Goal: Task Accomplishment & Management: Manage account settings

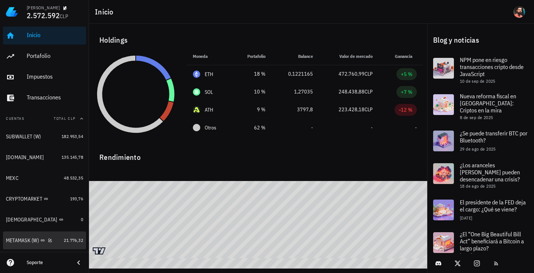
click at [67, 235] on link "METAMASK (W) 21.776,32" at bounding box center [44, 240] width 83 height 18
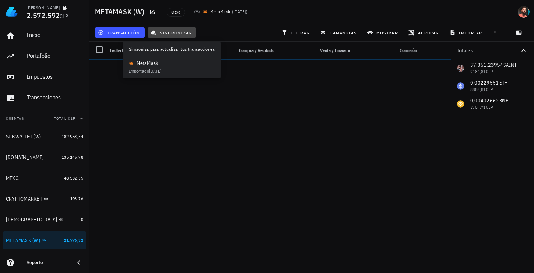
click at [173, 35] on span "sincronizar" at bounding box center [172, 33] width 40 height 6
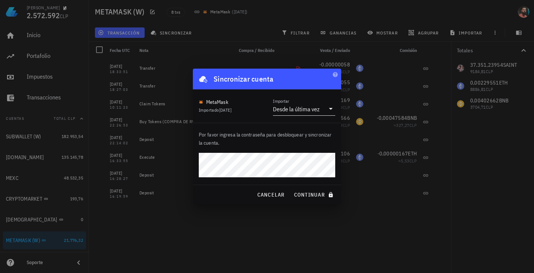
drag, startPoint x: 335, startPoint y: 112, endPoint x: 330, endPoint y: 115, distance: 6.0
click at [334, 112] on div "MetaMask Importado [DATE] Importar Desde la última vez" at bounding box center [267, 105] width 148 height 33
click at [315, 113] on div "Desde la última vez" at bounding box center [299, 109] width 52 height 13
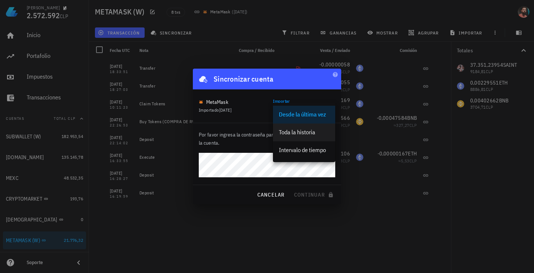
click at [278, 140] on div "Toda la historia" at bounding box center [304, 132] width 62 height 18
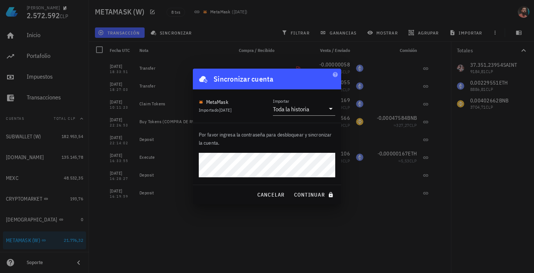
click at [291, 188] on button "continuar" at bounding box center [314, 194] width 47 height 13
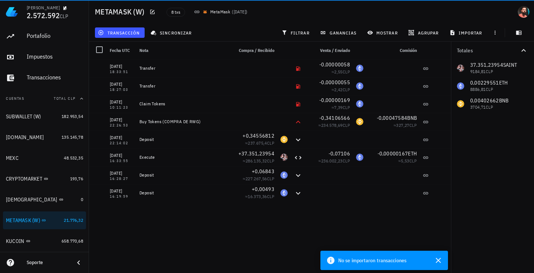
scroll to position [97, 0]
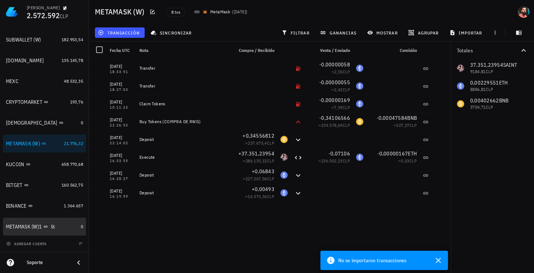
click at [59, 221] on div "METAMASK (W)1" at bounding box center [42, 227] width 72 height 16
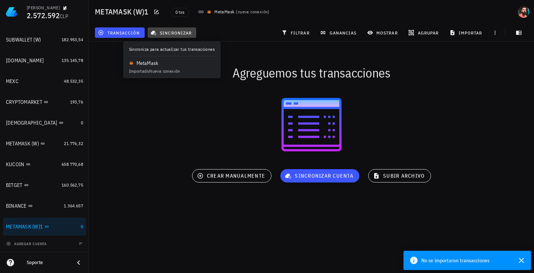
click at [171, 32] on span "sincronizar" at bounding box center [172, 33] width 40 height 6
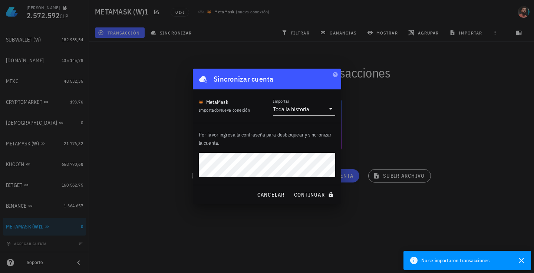
click at [291, 188] on button "continuar" at bounding box center [314, 194] width 47 height 13
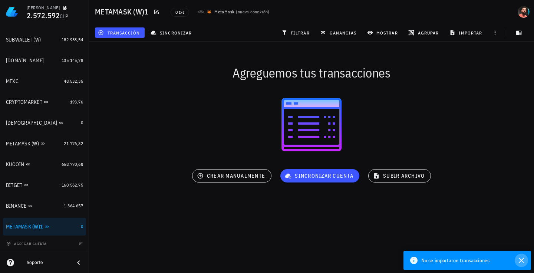
click at [520, 263] on icon "button" at bounding box center [521, 260] width 9 height 9
